Goal: Information Seeking & Learning: Learn about a topic

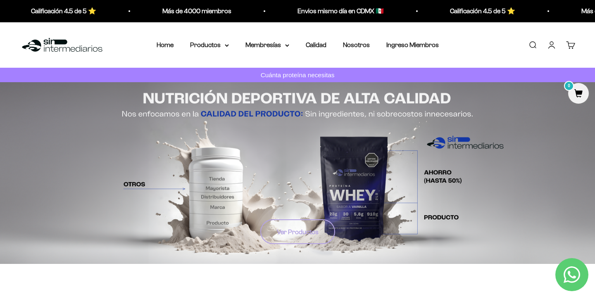
drag, startPoint x: 436, startPoint y: 184, endPoint x: 306, endPoint y: 235, distance: 139.4
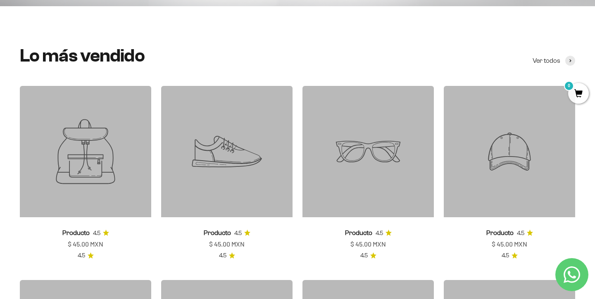
scroll to position [257, 0]
click at [235, 190] on icon at bounding box center [226, 151] width 131 height 131
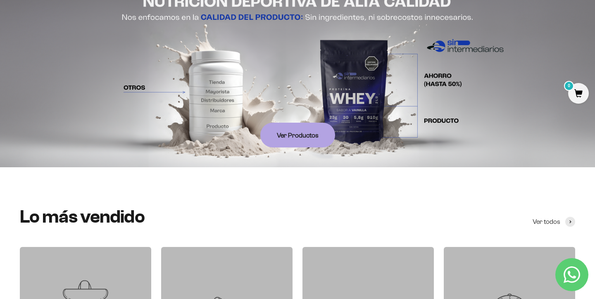
scroll to position [0, 0]
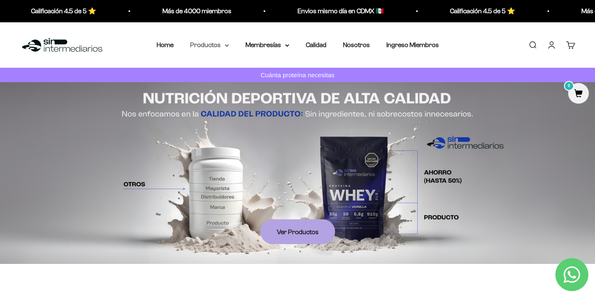
click at [224, 44] on summary "Productos" at bounding box center [209, 45] width 39 height 11
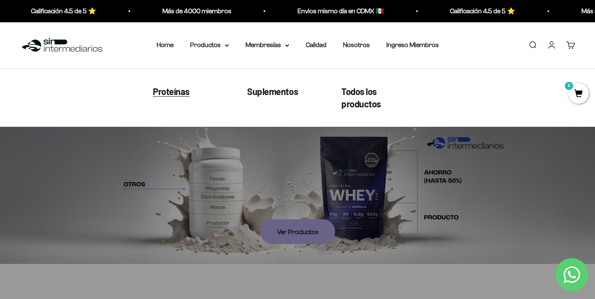
click at [183, 96] on span "Proteínas" at bounding box center [171, 90] width 37 height 11
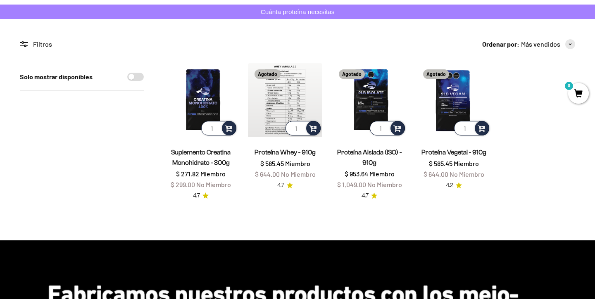
scroll to position [64, 0]
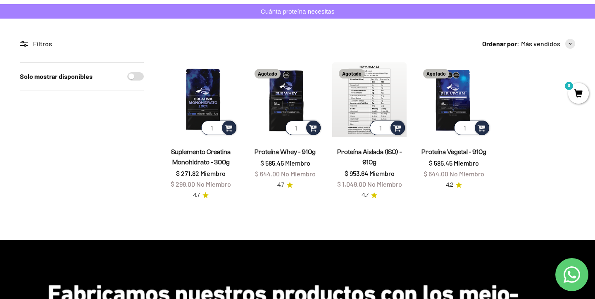
click at [354, 100] on img at bounding box center [369, 99] width 74 height 74
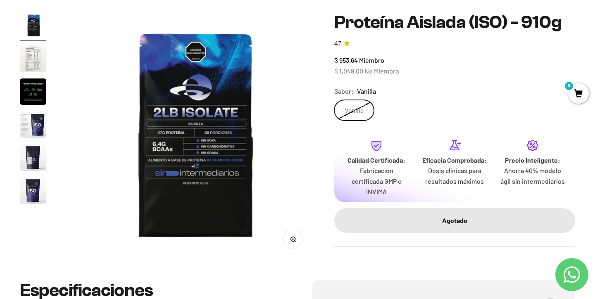
scroll to position [90, 0]
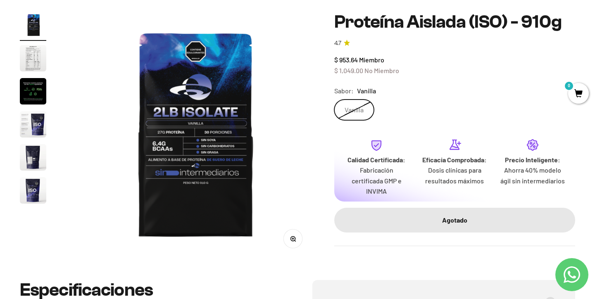
click at [29, 185] on img "Ir al artículo 6" at bounding box center [33, 190] width 26 height 26
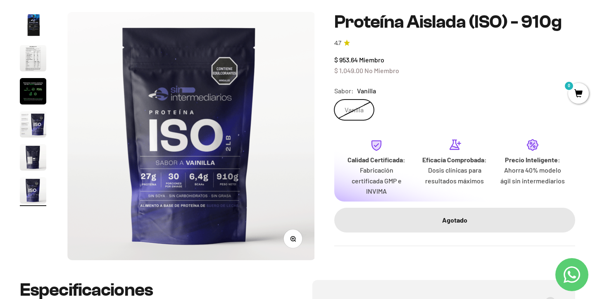
scroll to position [0, 1290]
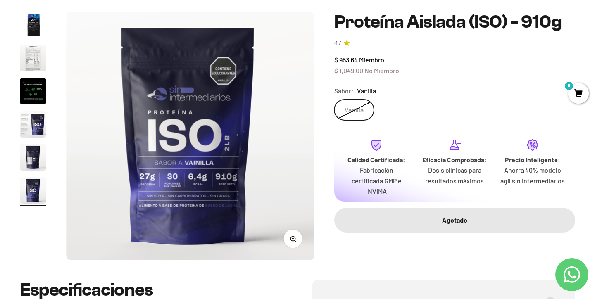
click at [31, 158] on img "Ir al artículo 5" at bounding box center [33, 157] width 26 height 26
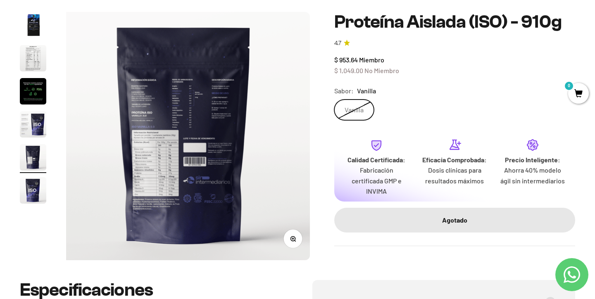
scroll to position [0, 1032]
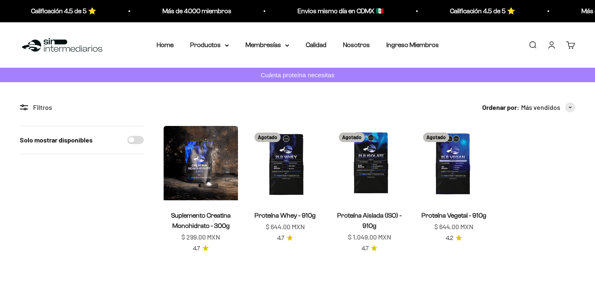
scroll to position [64, 0]
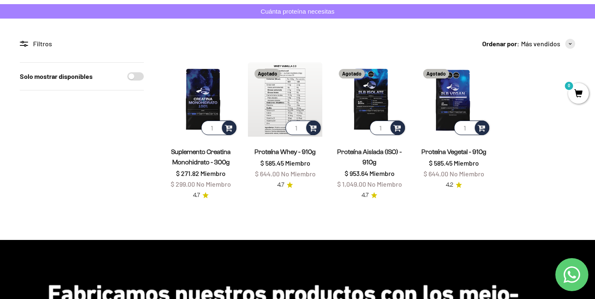
click at [278, 93] on img at bounding box center [285, 99] width 74 height 74
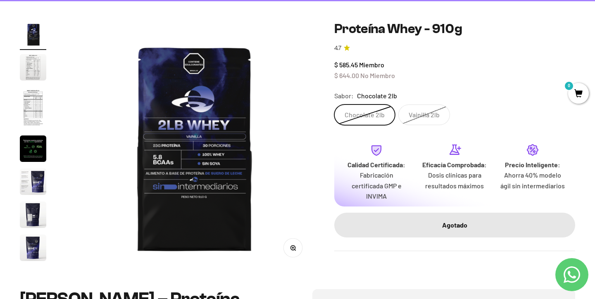
click at [410, 121] on label "Vainilla 2lb" at bounding box center [424, 114] width 52 height 21
click at [334, 104] on input "Vainilla 2lb" at bounding box center [334, 104] width 0 height 0
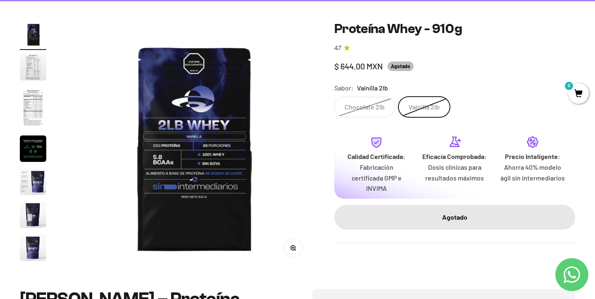
click at [410, 117] on label "Vainilla 2lb" at bounding box center [424, 107] width 52 height 21
click at [334, 97] on input "Vainilla 2lb" at bounding box center [334, 96] width 0 height 0
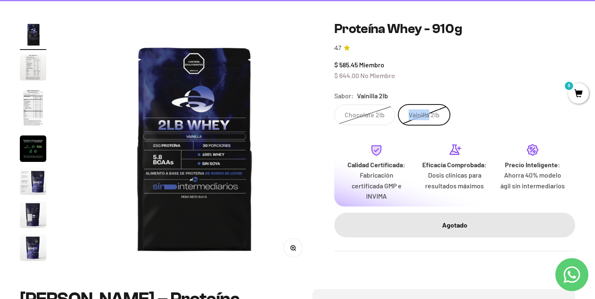
click at [376, 107] on label "Chocolate 2lb" at bounding box center [364, 114] width 61 height 21
click at [334, 104] on input "Chocolate 2lb" at bounding box center [334, 104] width 0 height 0
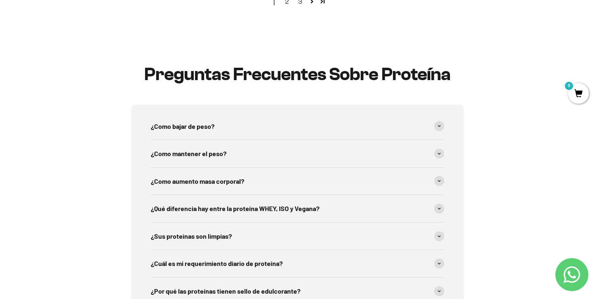
scroll to position [1167, 0]
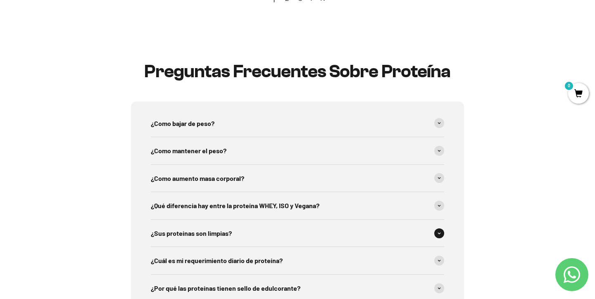
click at [390, 220] on div "¿Sus proteínas son limpias?" at bounding box center [297, 233] width 293 height 27
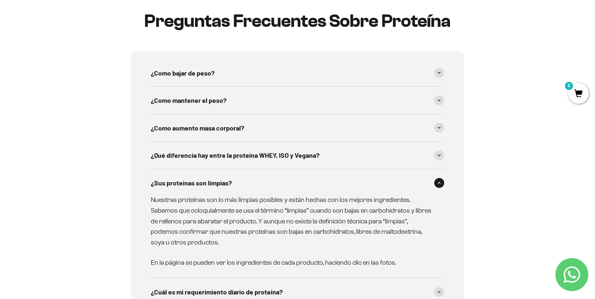
scroll to position [1224, 0]
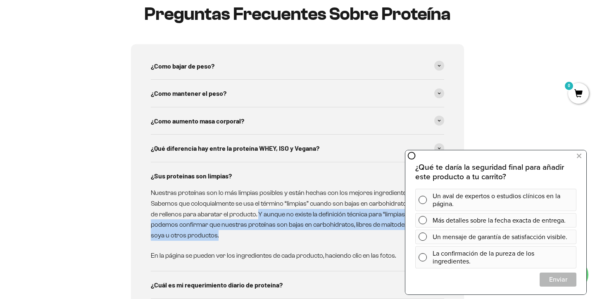
drag, startPoint x: 257, startPoint y: 196, endPoint x: 299, endPoint y: 217, distance: 46.4
click at [299, 217] on p "Nuestras proteínas son lo más limpias posibles y están hechas con los mejores i…" at bounding box center [292, 213] width 283 height 53
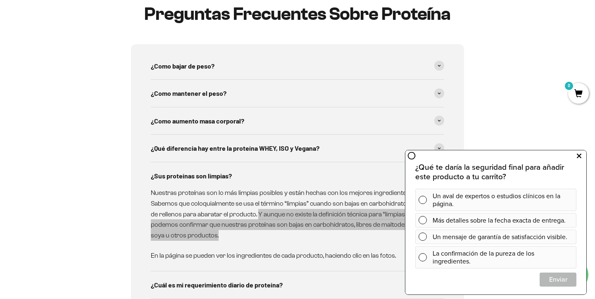
click at [576, 156] on icon at bounding box center [578, 156] width 5 height 11
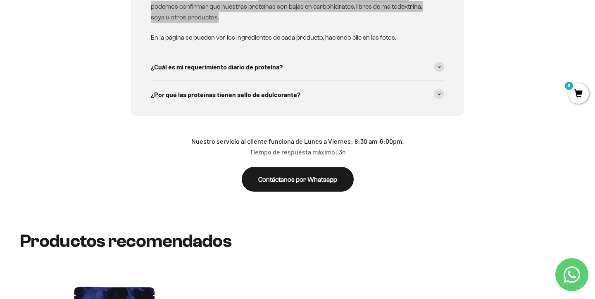
scroll to position [1441, 0]
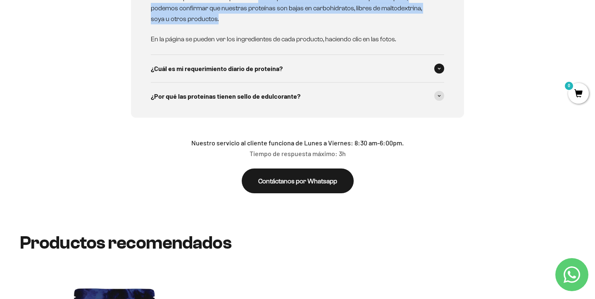
click at [415, 55] on div "¿Cuál es mi requerimiento diario de proteína?" at bounding box center [297, 68] width 293 height 27
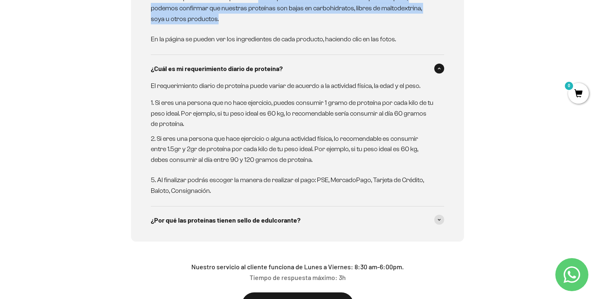
drag, startPoint x: 305, startPoint y: 128, endPoint x: 327, endPoint y: 139, distance: 24.6
click at [327, 139] on li "Si eres una persona que hace ejercicio o alguna actividad física, lo recomendab…" at bounding box center [292, 149] width 283 height 32
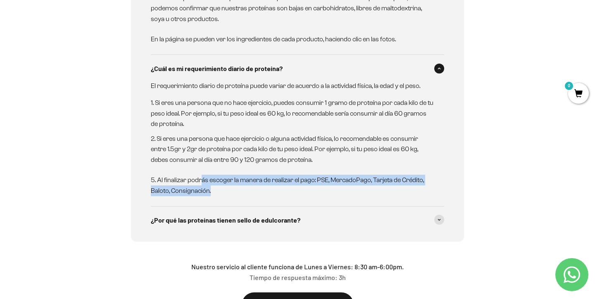
drag, startPoint x: 199, startPoint y: 161, endPoint x: 228, endPoint y: 170, distance: 30.4
click at [228, 175] on p "5. Al finalizar podrás escoger la manera de realizar el pago: PSE, MercadoPago,…" at bounding box center [292, 185] width 283 height 21
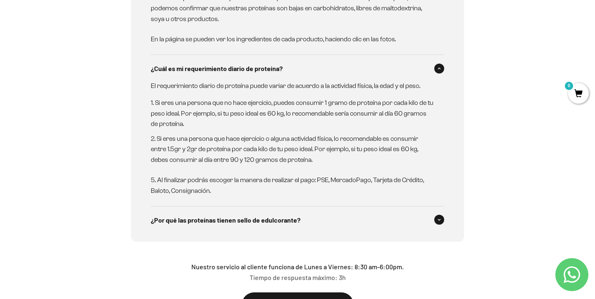
click at [194, 215] on span "¿Por qué las proteínas tienen sello de edulcorante?" at bounding box center [225, 220] width 149 height 11
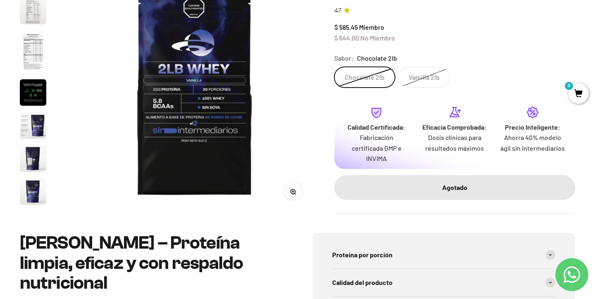
scroll to position [138, 0]
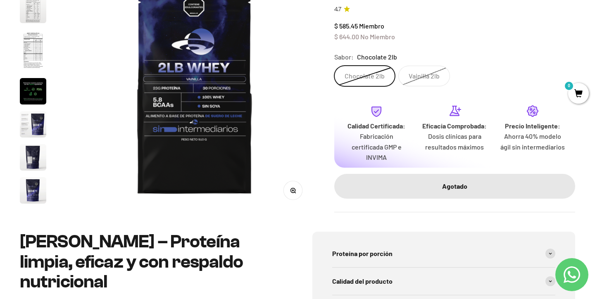
click at [36, 65] on img "Ir al artículo 3" at bounding box center [33, 51] width 26 height 42
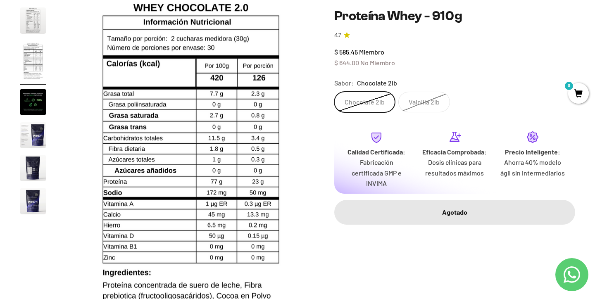
scroll to position [130, 0]
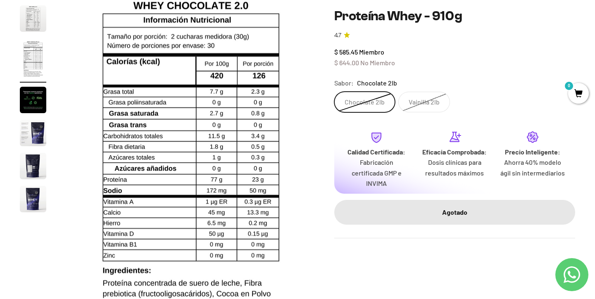
click at [439, 103] on label "Vainilla 2lb" at bounding box center [424, 102] width 52 height 21
click at [334, 92] on input "Vainilla 2lb" at bounding box center [334, 91] width 0 height 0
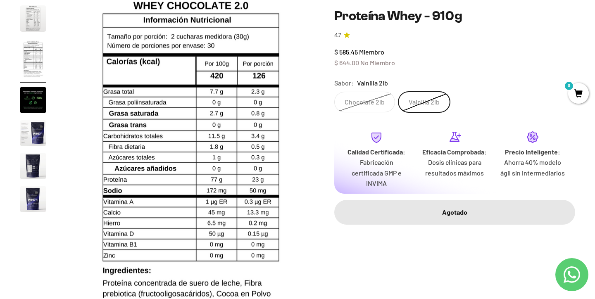
click at [376, 105] on label "Chocolate 2lb" at bounding box center [364, 102] width 61 height 21
click at [334, 92] on input "Chocolate 2lb" at bounding box center [334, 91] width 0 height 0
